Goal: Find specific page/section: Find specific page/section

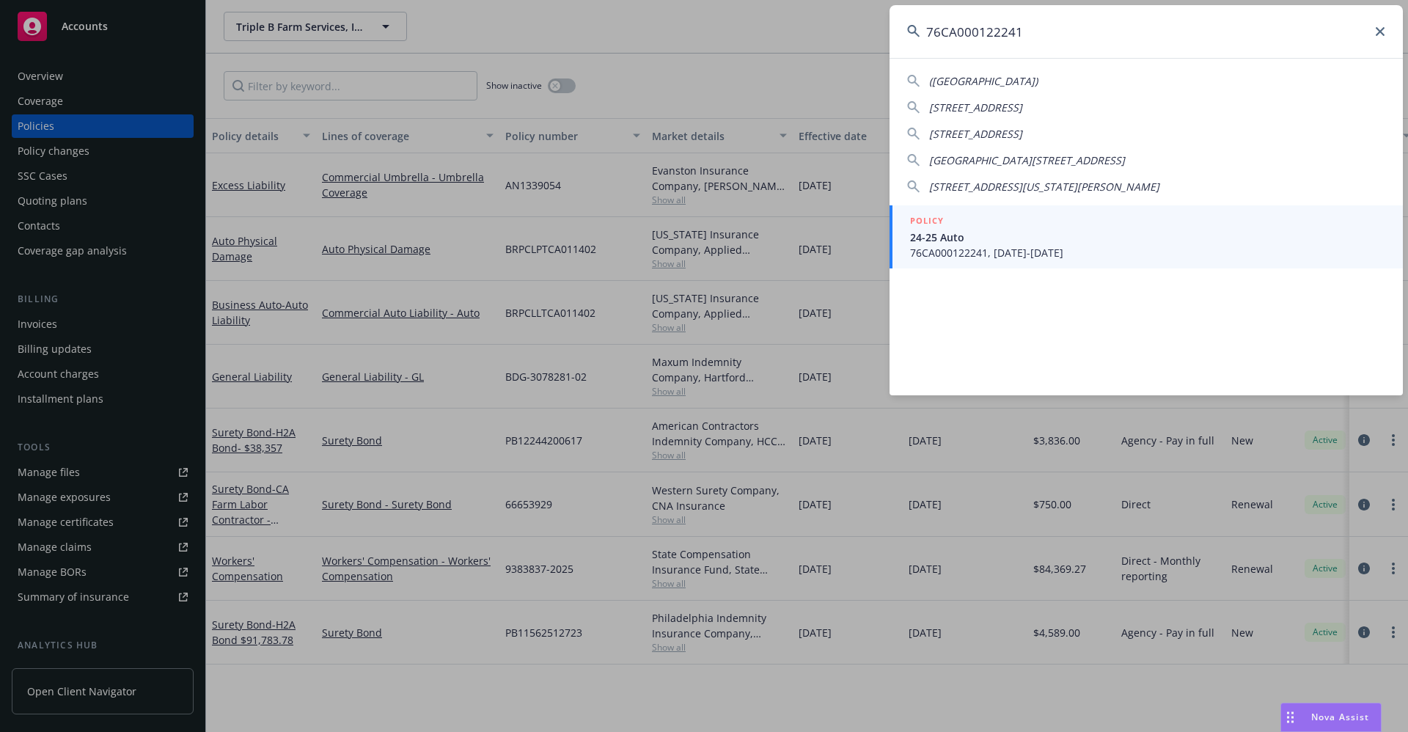
click at [861, 26] on div "76CA000122241 ([GEOGRAPHIC_DATA]) [STREET_ADDRESS] [STREET_ADDRESS]-1861 [STREE…" at bounding box center [704, 366] width 1408 height 732
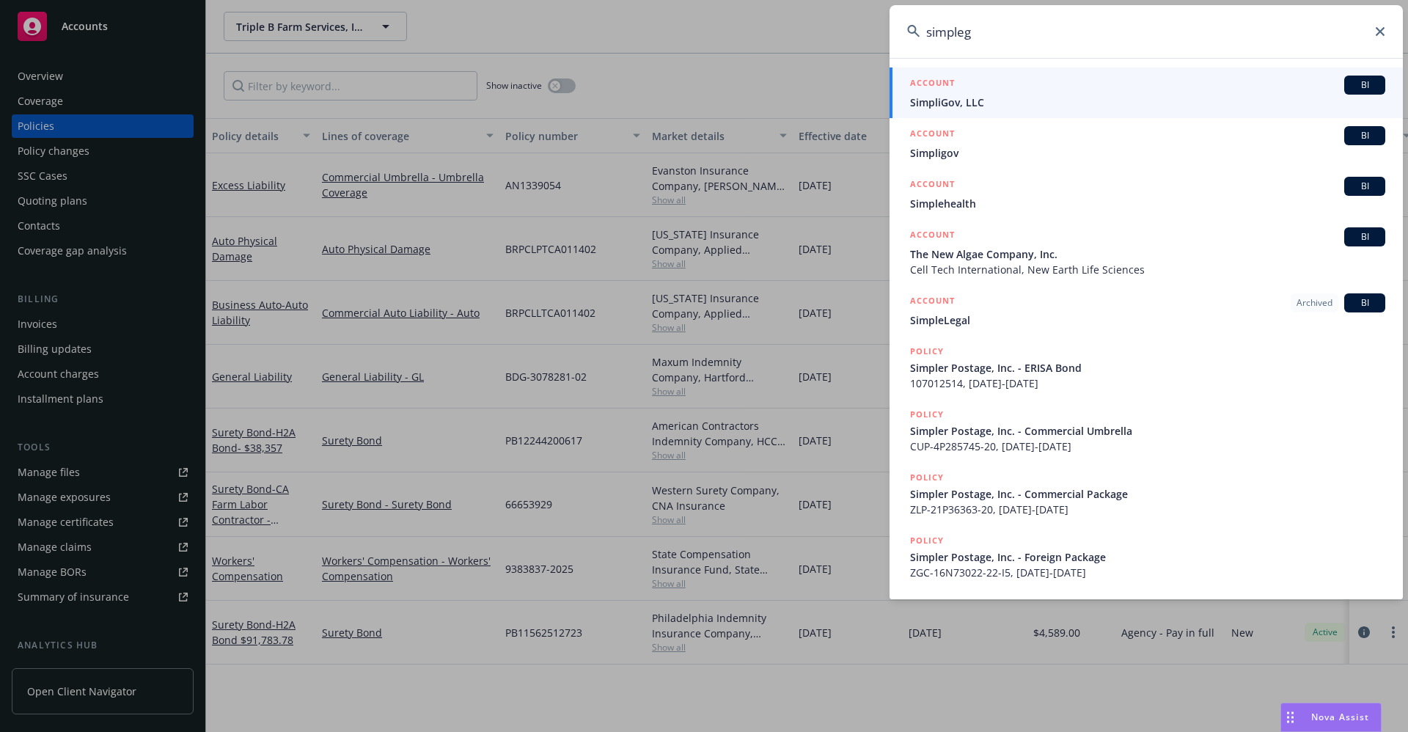
type input "simpleg"
click at [944, 106] on span "SimpliGov, LLC" at bounding box center [1147, 102] width 475 height 15
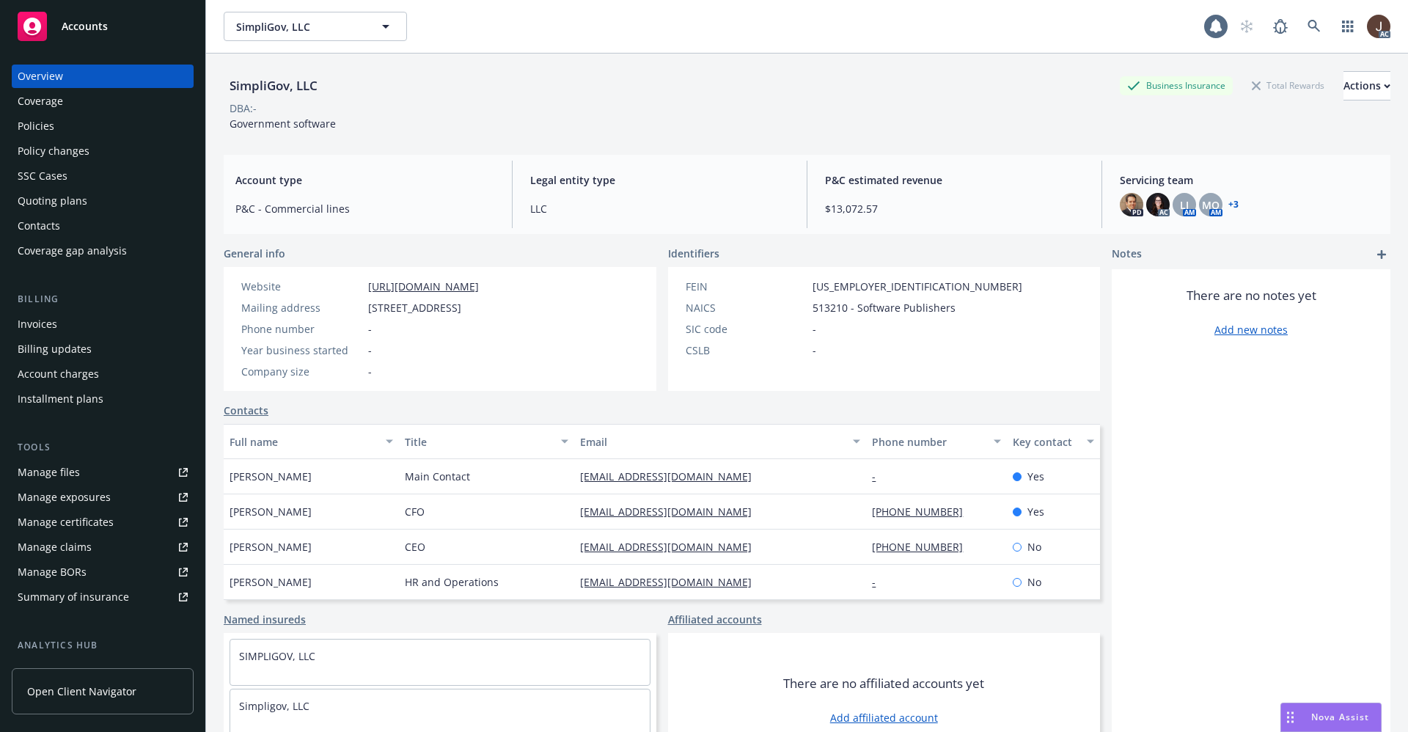
click at [36, 122] on div "Policies" at bounding box center [36, 125] width 37 height 23
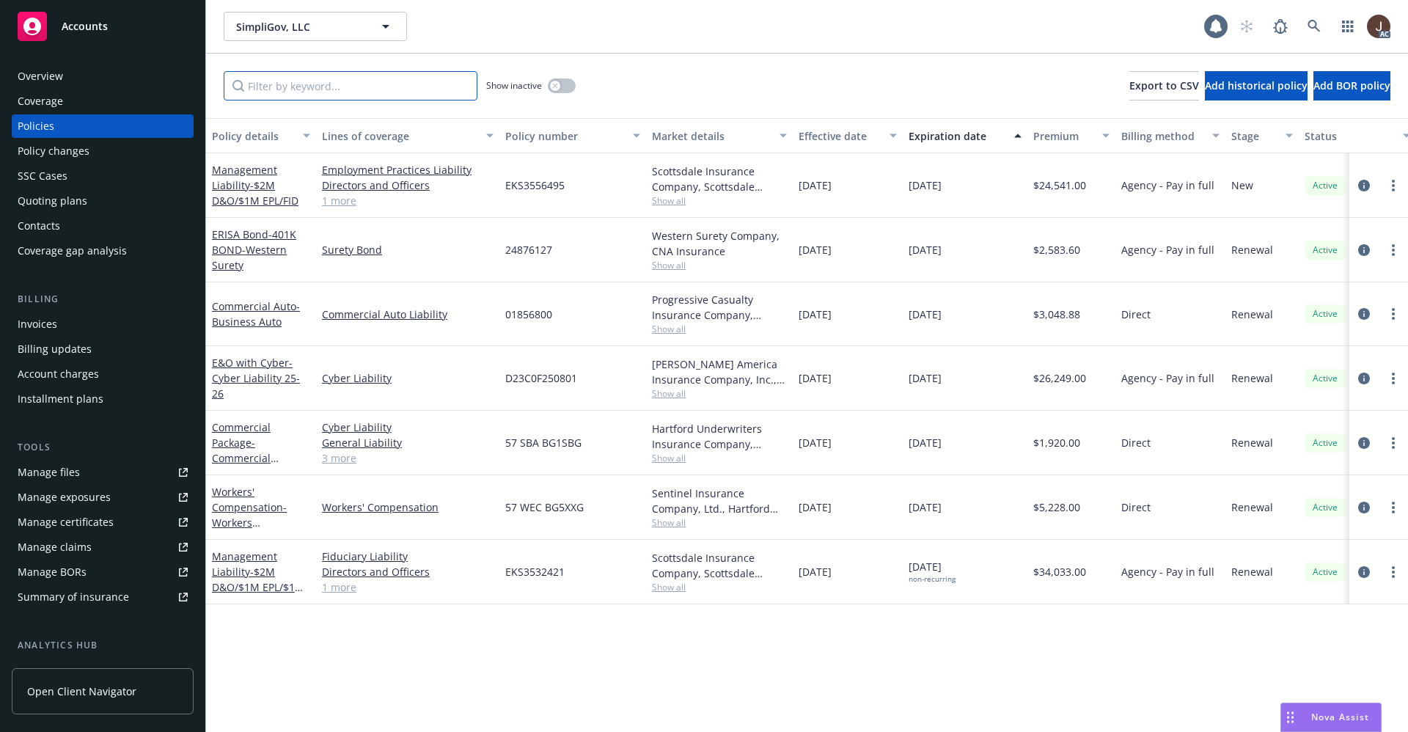
click at [279, 87] on input "Filter by keyword..." at bounding box center [351, 85] width 254 height 29
type input "au"
drag, startPoint x: 498, startPoint y: 318, endPoint x: 550, endPoint y: 318, distance: 52.1
click at [550, 318] on div "Commercial Auto - Business Auto Commercial Auto Liability 01856800 Progressive …" at bounding box center [913, 314] width 1415 height 64
copy div "01856800"
